Goal: Task Accomplishment & Management: Manage account settings

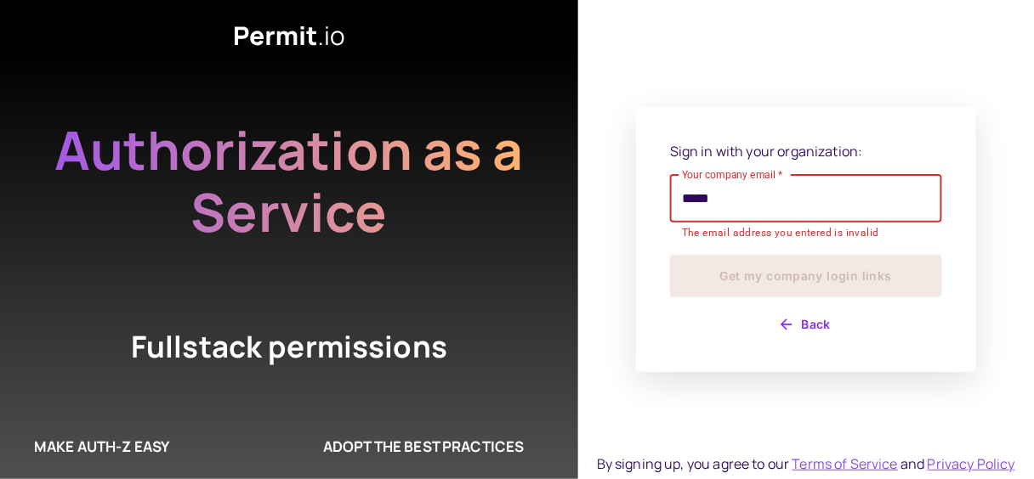
type input "**********"
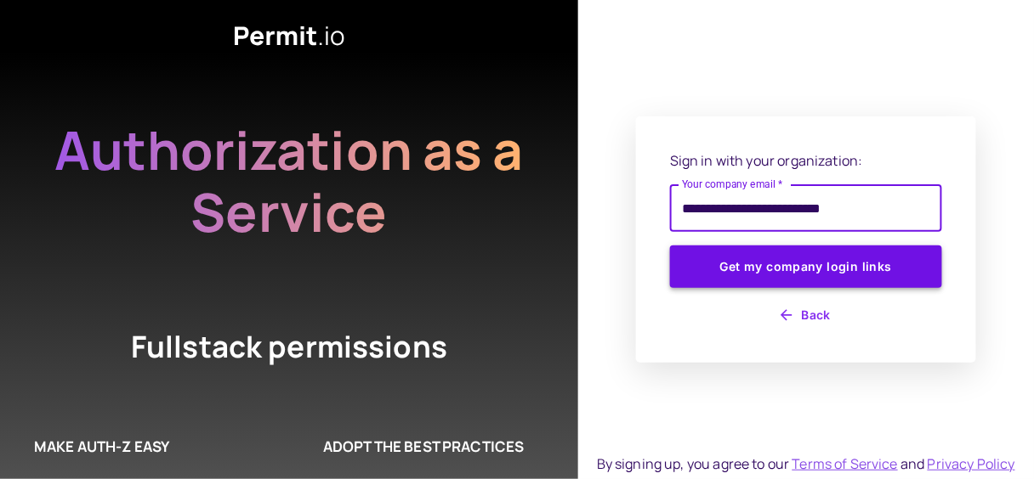
click at [820, 286] on button "Get my company login links" at bounding box center [806, 267] width 272 height 42
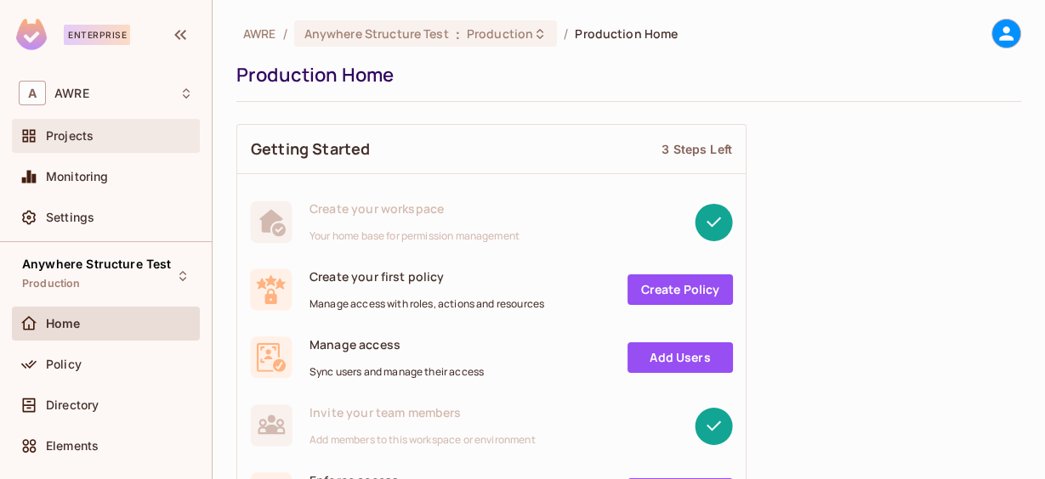
click at [139, 142] on div "Projects" at bounding box center [119, 136] width 147 height 14
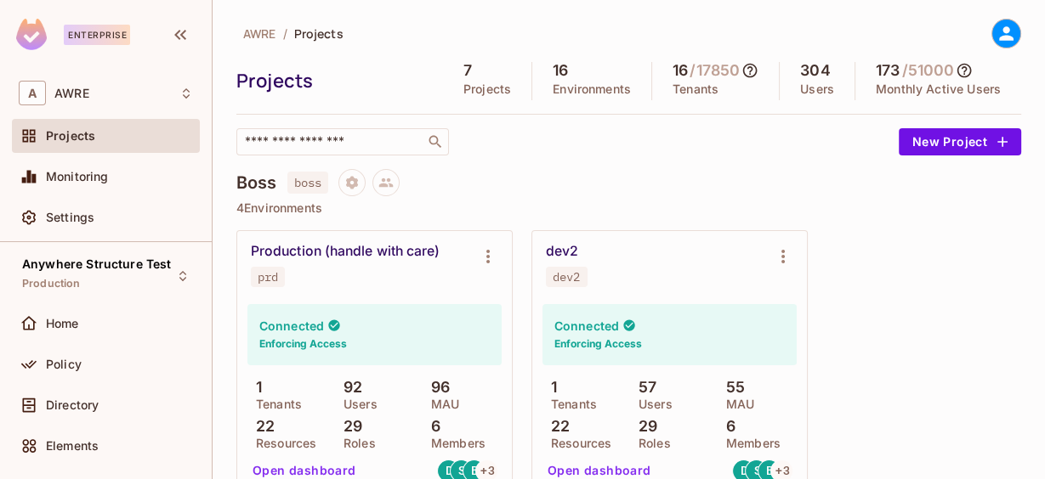
click at [999, 32] on icon at bounding box center [1006, 33] width 14 height 14
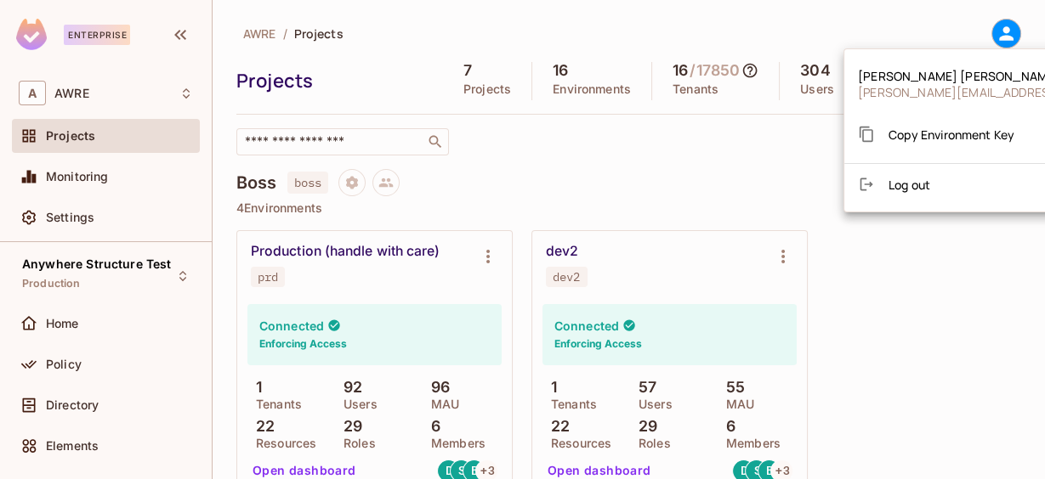
click at [599, 31] on div at bounding box center [522, 239] width 1045 height 479
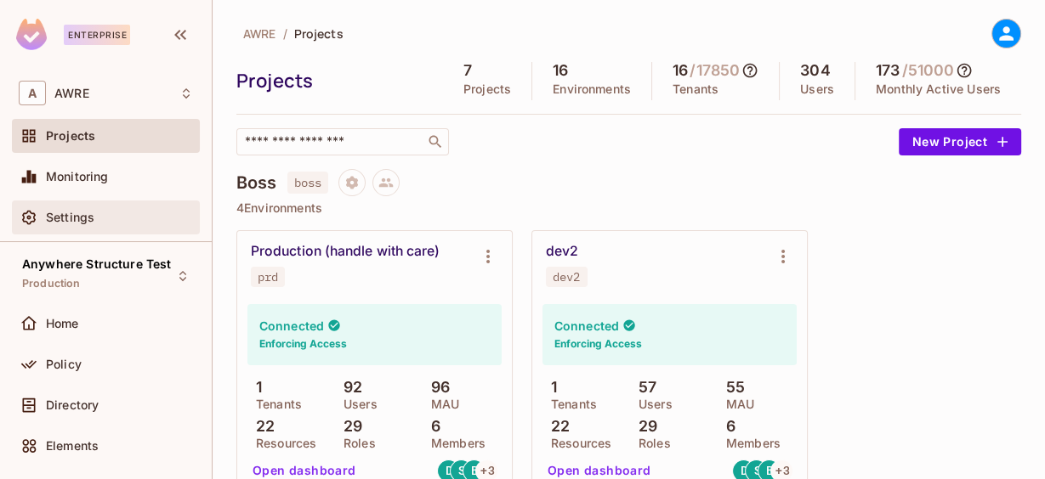
click at [72, 212] on span "Settings" at bounding box center [70, 218] width 48 height 14
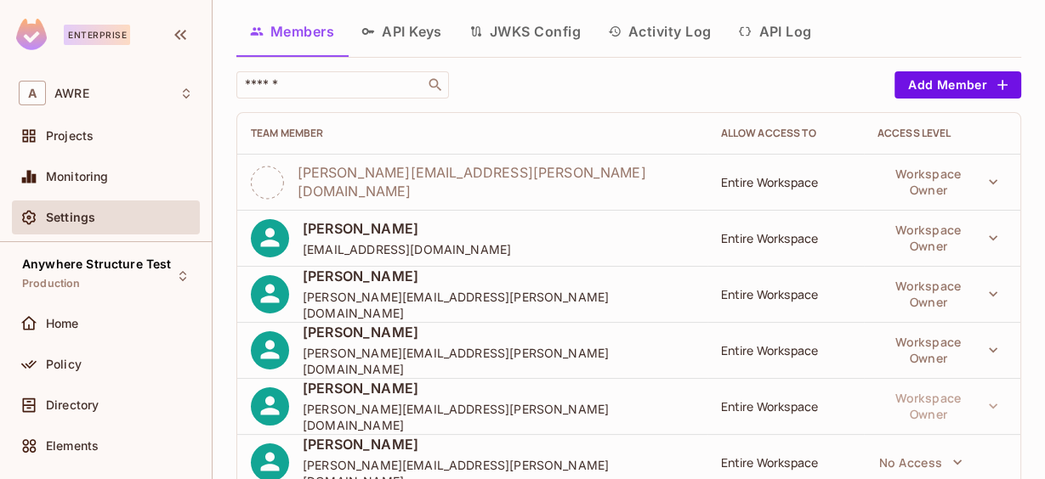
scroll to position [99, 0]
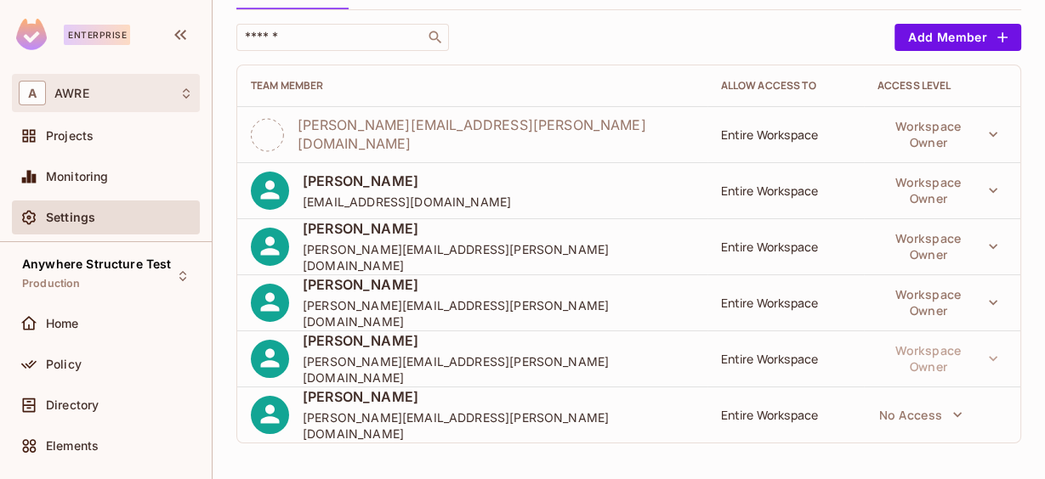
click at [179, 89] on icon at bounding box center [186, 94] width 14 height 14
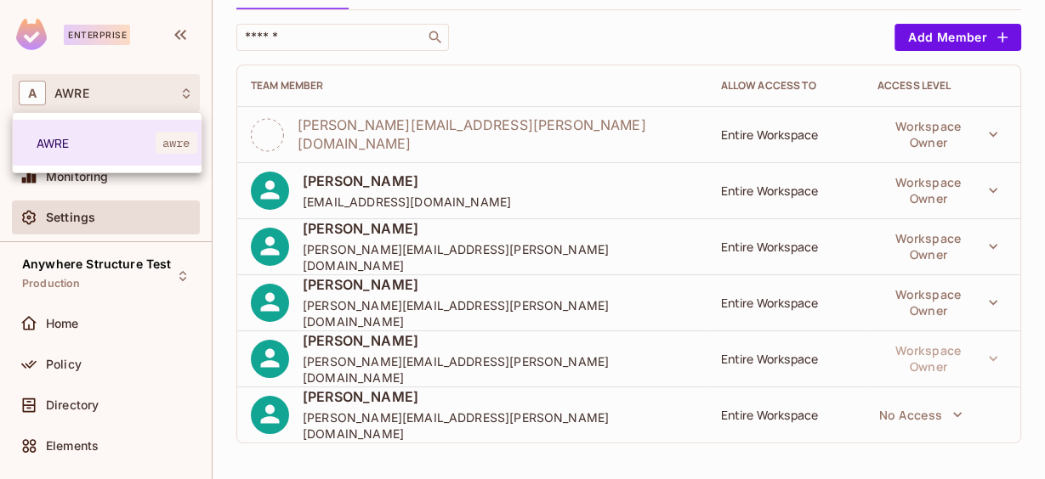
click at [569, 133] on div at bounding box center [522, 239] width 1045 height 479
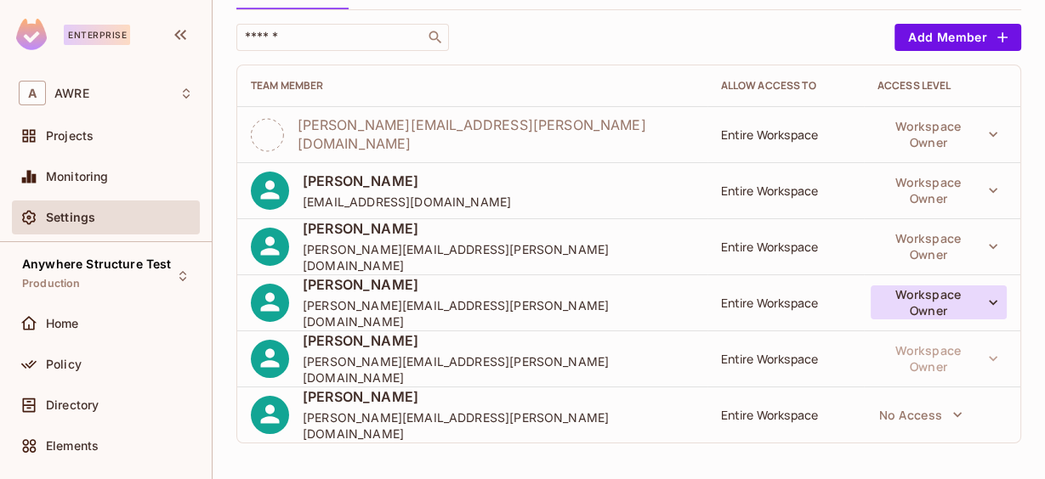
click at [988, 300] on icon "button" at bounding box center [992, 302] width 8 height 5
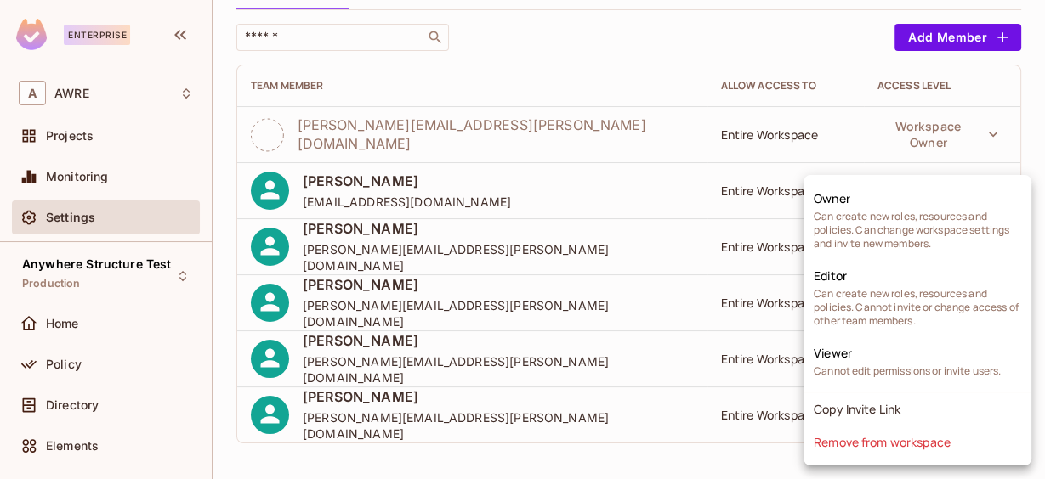
click at [592, 295] on div at bounding box center [522, 239] width 1045 height 479
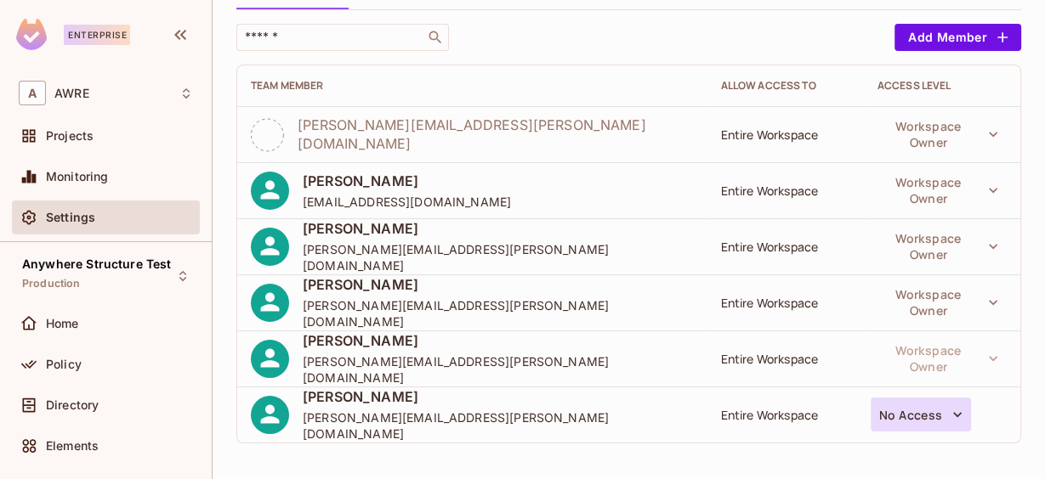
click at [949, 411] on icon "button" at bounding box center [957, 414] width 17 height 17
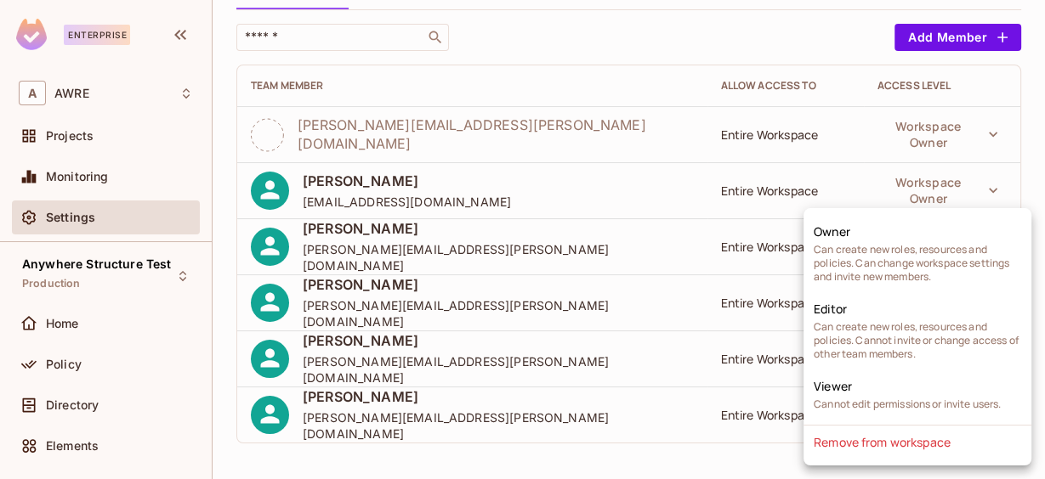
click at [639, 402] on div at bounding box center [522, 239] width 1045 height 479
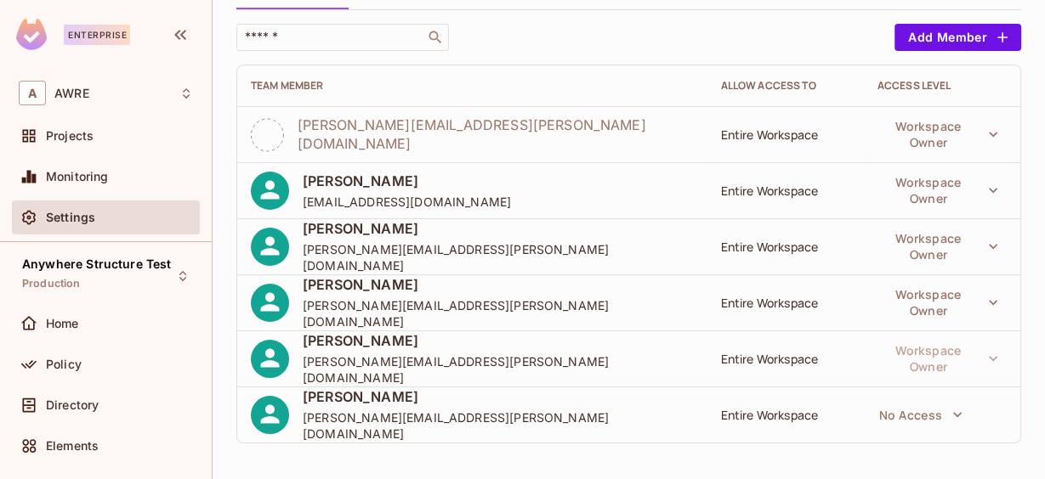
click at [787, 136] on div "Entire Workspace" at bounding box center [785, 135] width 129 height 16
